Goal: Transaction & Acquisition: Purchase product/service

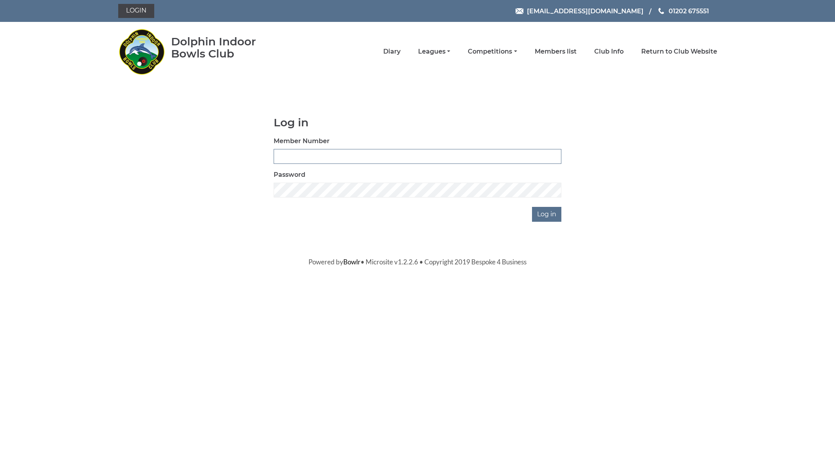
click at [348, 158] on input "Member Number" at bounding box center [418, 156] width 288 height 15
type input "2907"
click at [532, 207] on input "Log in" at bounding box center [546, 214] width 29 height 15
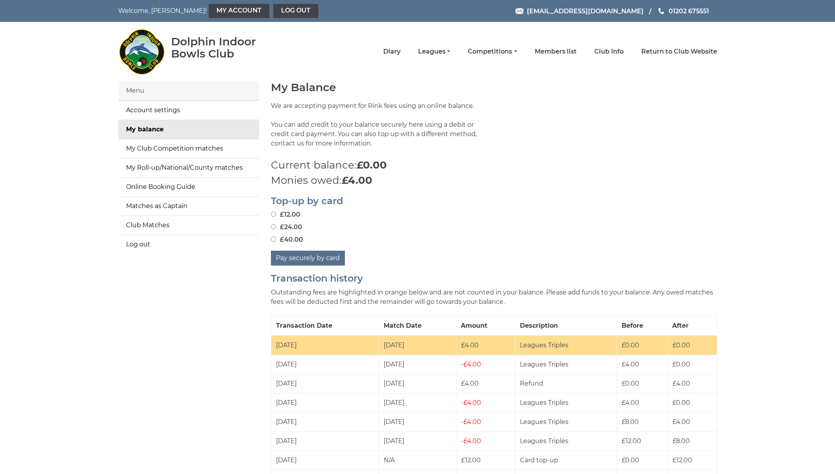
click at [272, 226] on input "£24.00" at bounding box center [273, 226] width 5 height 5
radio input "true"
click at [306, 254] on button "Pay securely by card" at bounding box center [308, 258] width 74 height 15
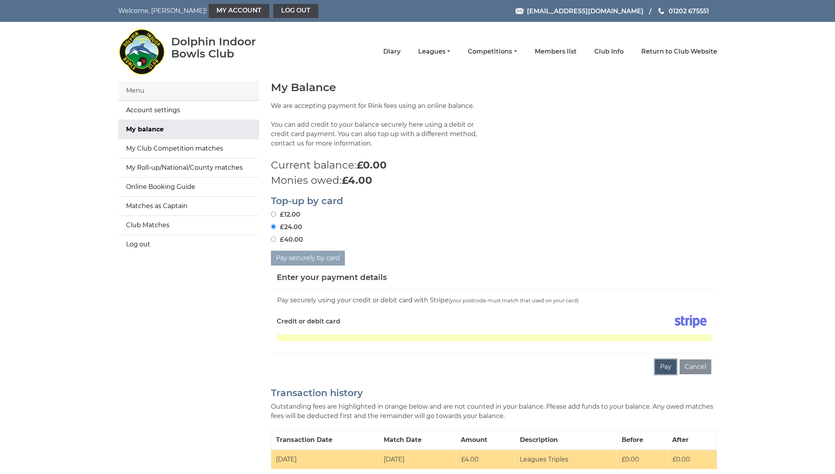
click at [666, 368] on button "Pay" at bounding box center [666, 367] width 22 height 15
